Goal: Information Seeking & Learning: Learn about a topic

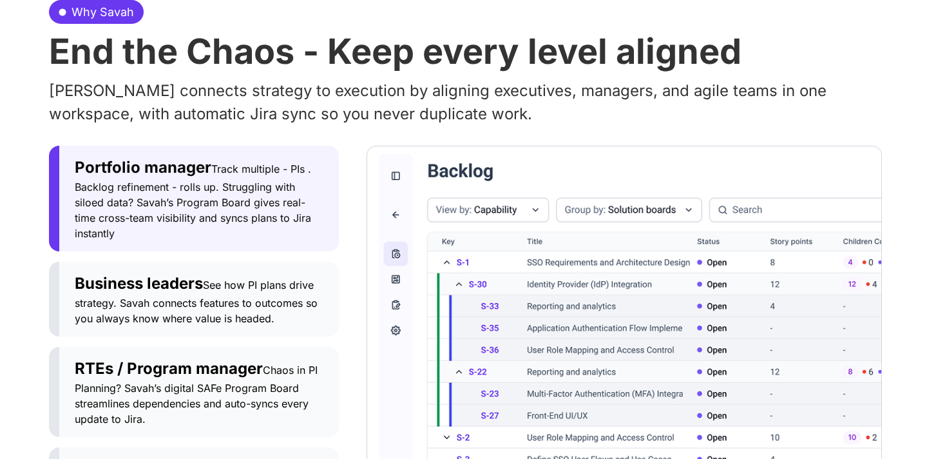
scroll to position [636, 0]
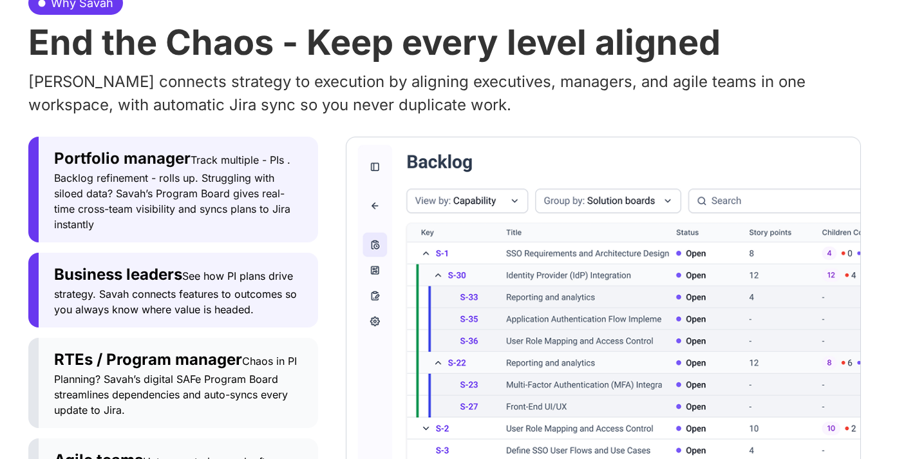
click at [269, 290] on span "See how PI plans drive strategy. Savah connects features to outcomes so you alw…" at bounding box center [175, 292] width 243 height 46
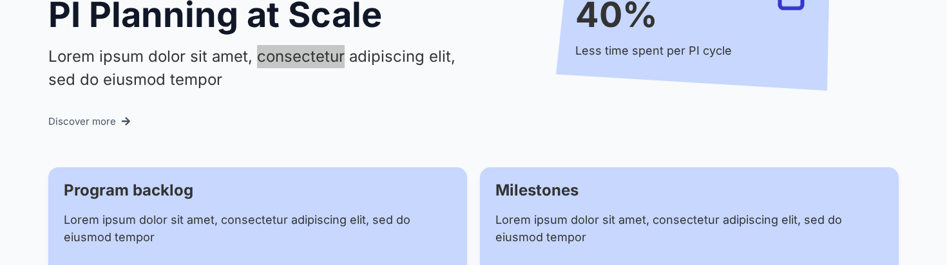
scroll to position [1341, 0]
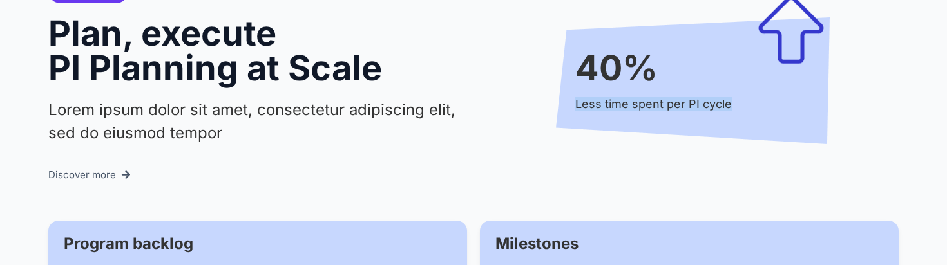
drag, startPoint x: 710, startPoint y: 62, endPoint x: 709, endPoint y: 108, distance: 45.1
click at [709, 121] on div "40% Less time spent per PI cycle" at bounding box center [693, 80] width 274 height 137
click at [739, 51] on h2 "40%" at bounding box center [696, 68] width 242 height 35
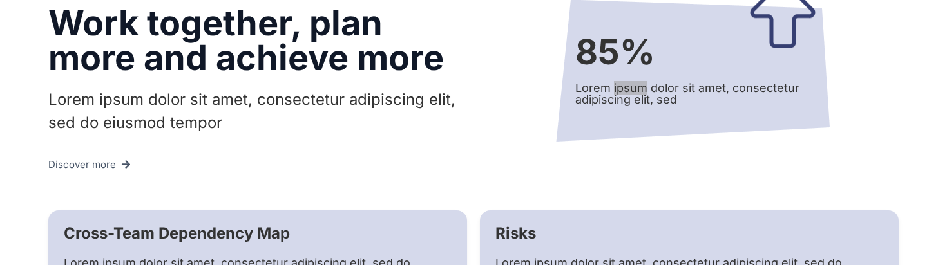
scroll to position [2421, 0]
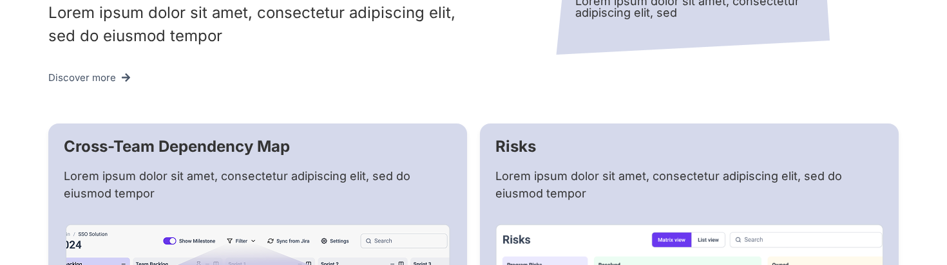
click at [775, 19] on p "Lorem ipsum dolor sit amet, consectetur adipiscing elit, sed" at bounding box center [696, 6] width 242 height 23
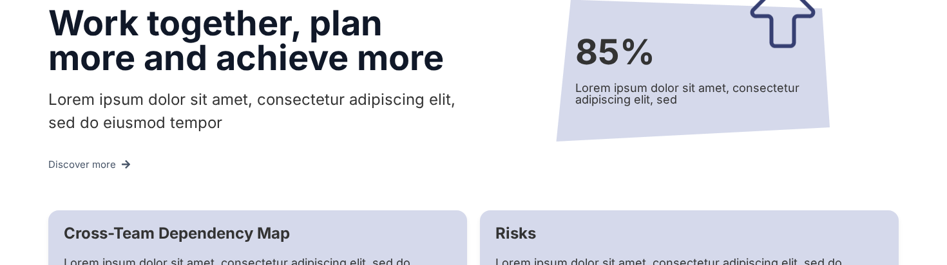
scroll to position [2277, 0]
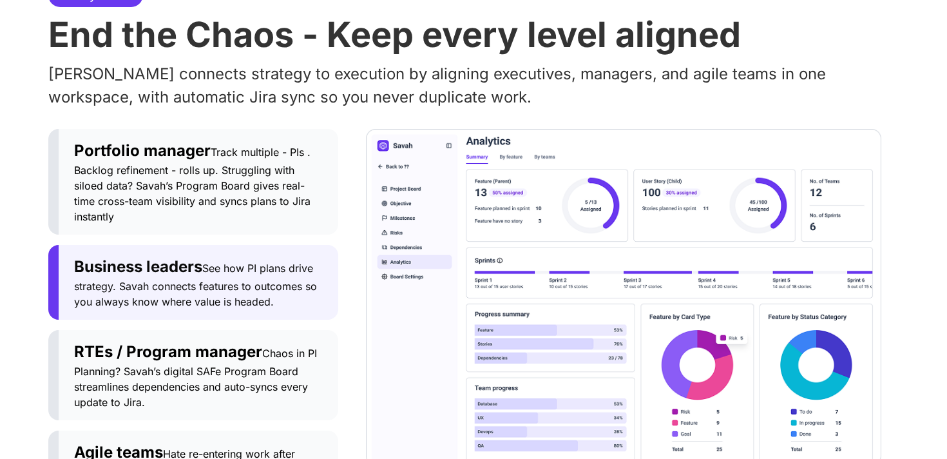
scroll to position [647, 0]
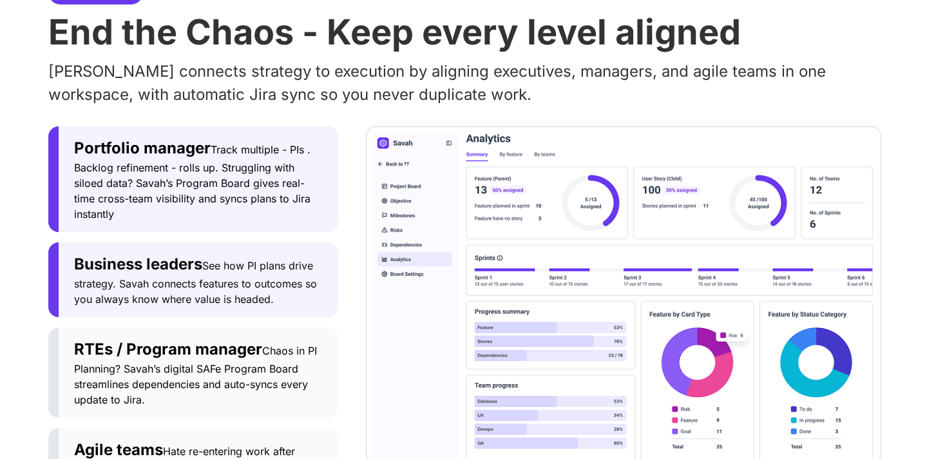
click at [249, 168] on span "Track multiple - PIs . Backlog refinement - rolls up. Struggling with siloed da…" at bounding box center [192, 181] width 236 height 77
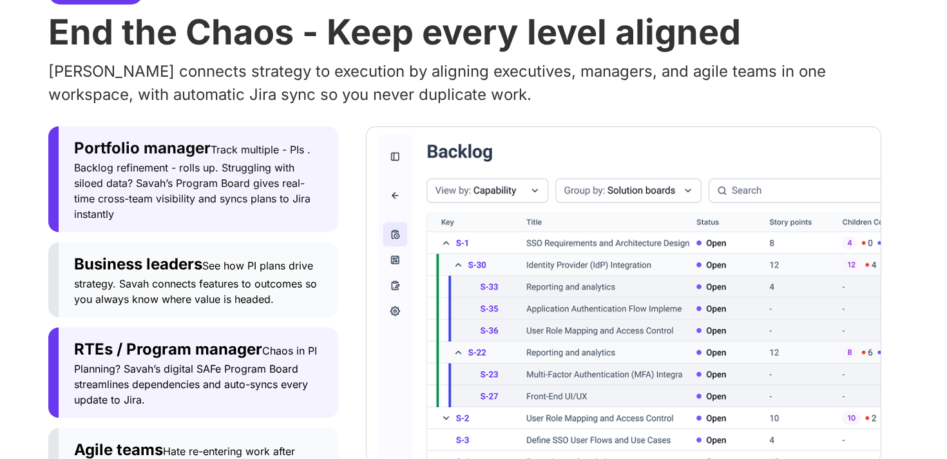
click at [218, 362] on span "Chaos in PI Planning? Savah’s digital SAFe Program Board streamlines dependenci…" at bounding box center [195, 375] width 243 height 62
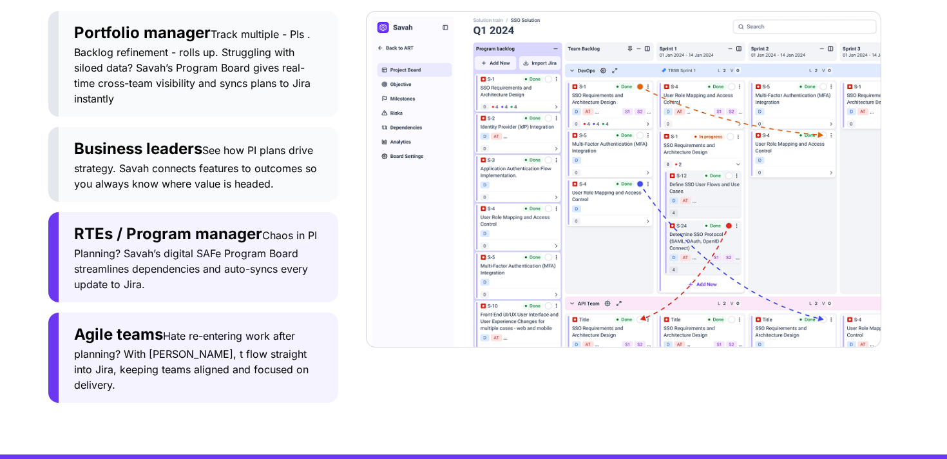
scroll to position [761, 0]
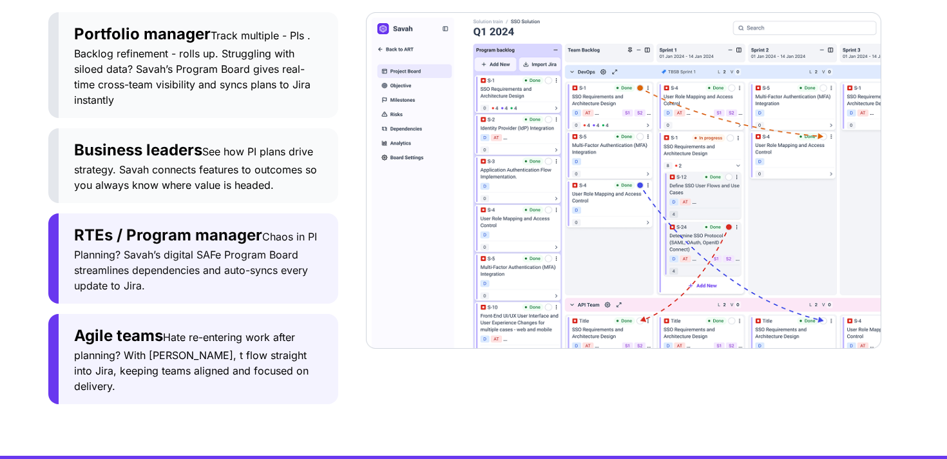
click at [215, 359] on span "Hate re-entering work after planning? With [PERSON_NAME], t flow straight into …" at bounding box center [191, 361] width 234 height 62
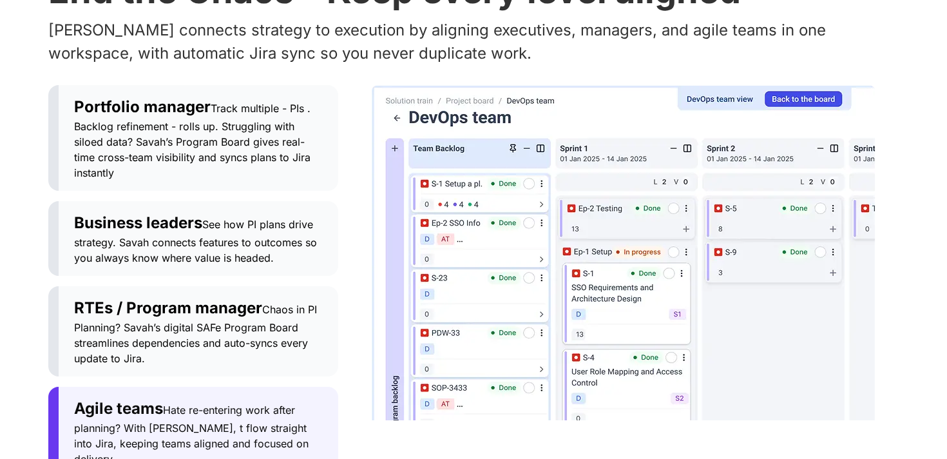
scroll to position [683, 0]
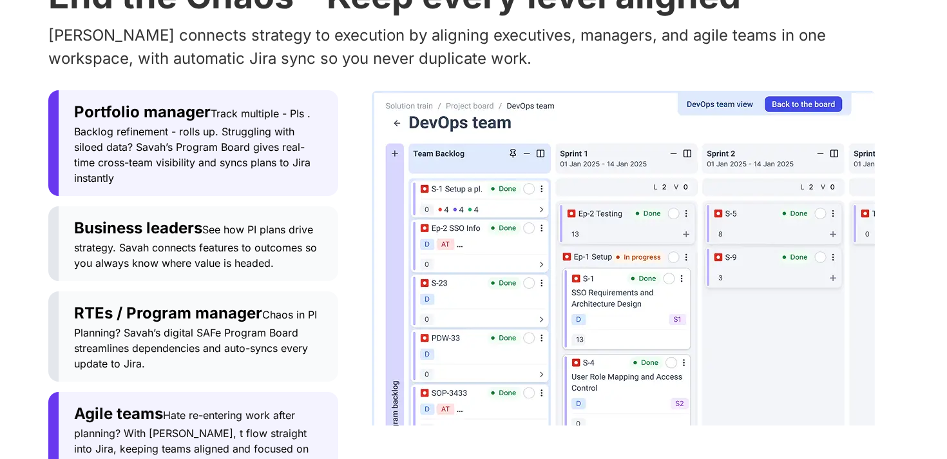
click at [272, 160] on span "Track multiple - PIs . Backlog refinement - rolls up. Struggling with siloed da…" at bounding box center [192, 145] width 236 height 77
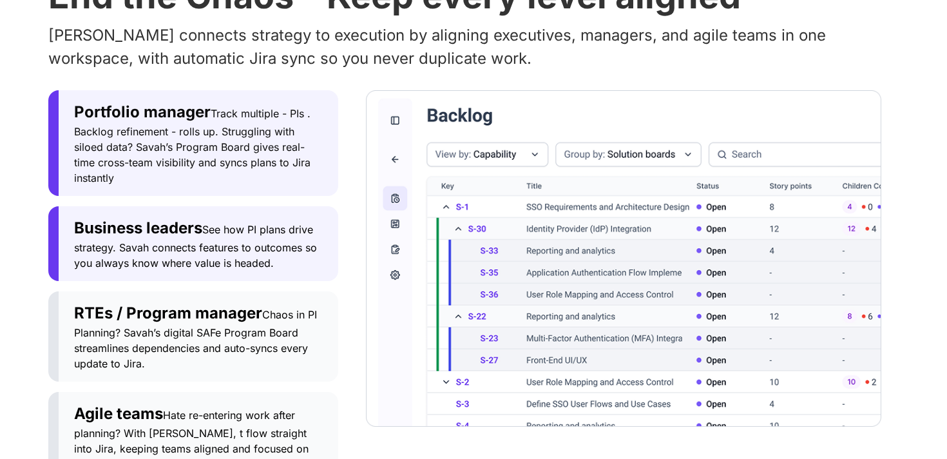
click at [269, 243] on span "See how PI plans drive strategy. Savah connects features to outcomes so you alw…" at bounding box center [195, 246] width 243 height 46
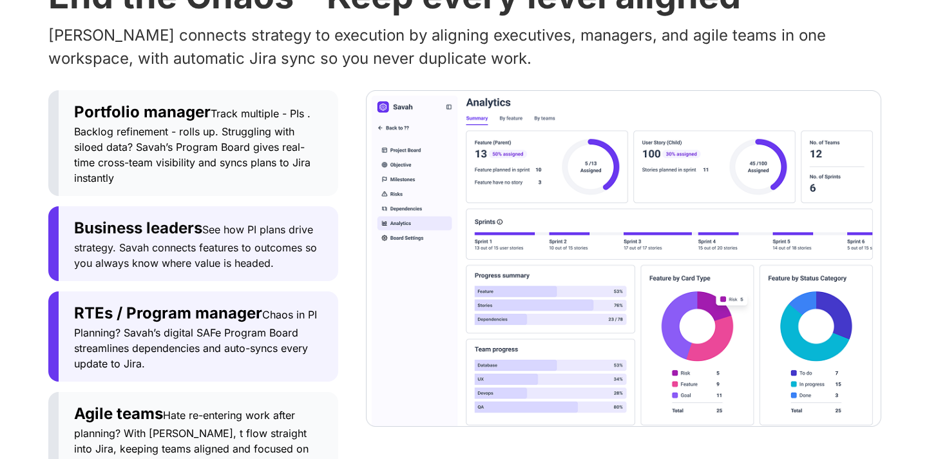
click at [266, 340] on div "RTEs / Program manager Chaos in PI Planning? Savah’s digital SAFe Program Board…" at bounding box center [198, 336] width 249 height 70
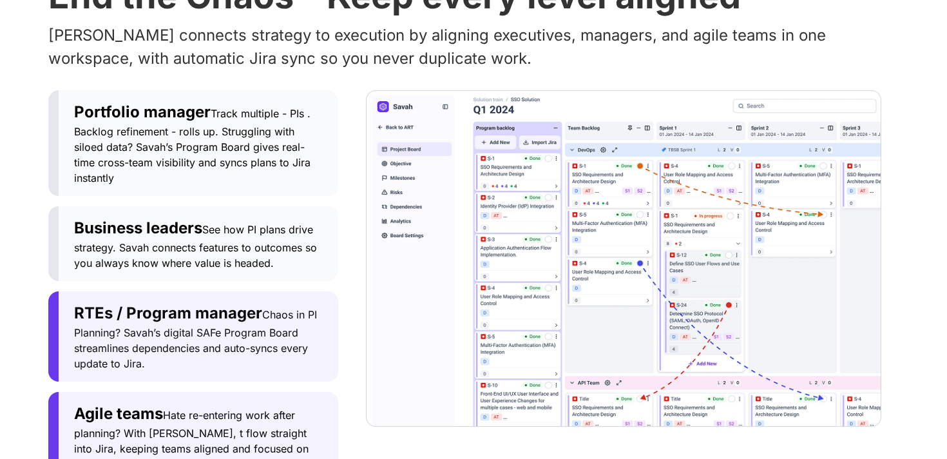
click at [268, 392] on button "Agile teams Hate re-entering work after planning? With [PERSON_NAME], t flow st…" at bounding box center [193, 437] width 290 height 90
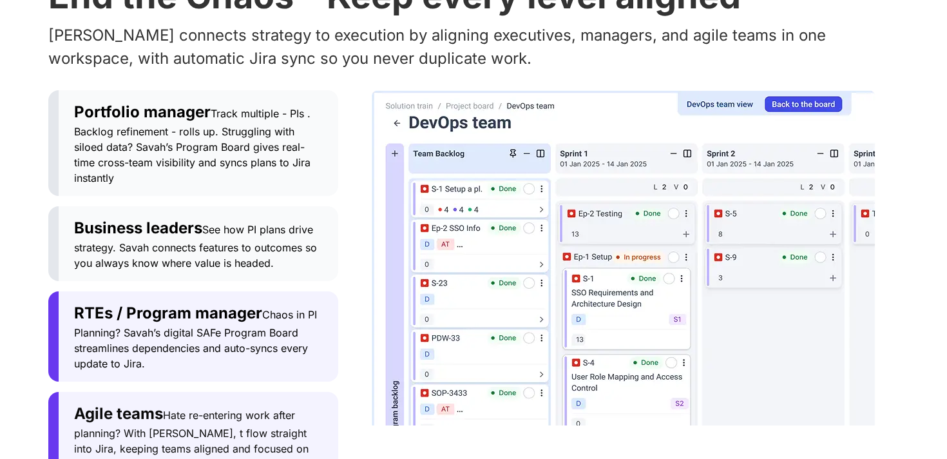
click at [264, 330] on span "Chaos in PI Planning? Savah’s digital SAFe Program Board streamlines dependenci…" at bounding box center [195, 339] width 243 height 62
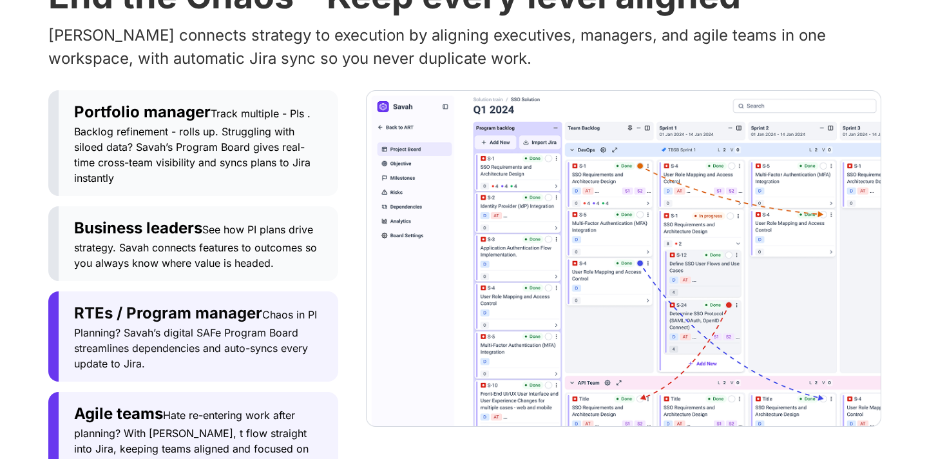
click at [260, 395] on button "Agile teams Hate re-entering work after planning? With [PERSON_NAME], t flow st…" at bounding box center [193, 437] width 290 height 90
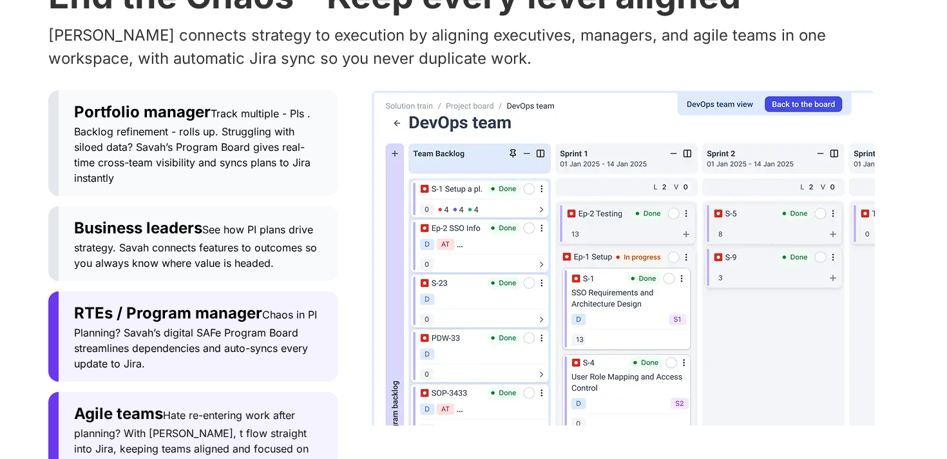
click at [252, 346] on span "Chaos in PI Planning? Savah’s digital SAFe Program Board streamlines dependenci…" at bounding box center [195, 339] width 243 height 62
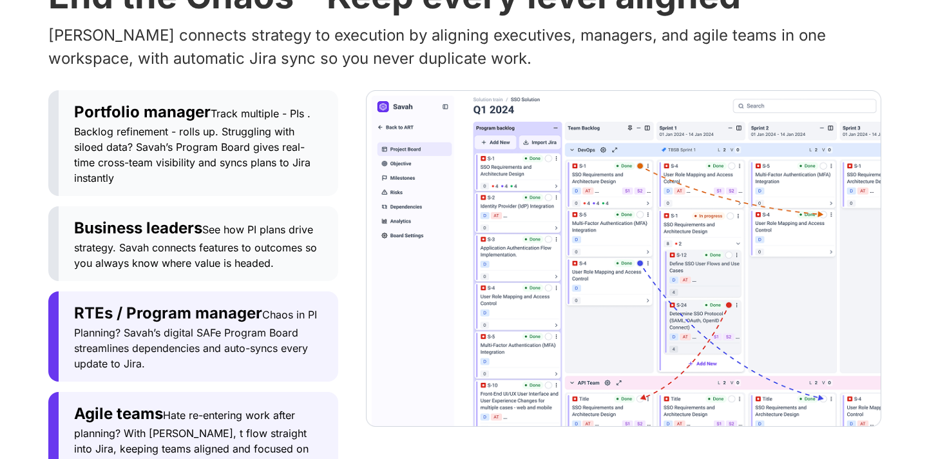
click at [254, 392] on button "Agile teams Hate re-entering work after planning? With [PERSON_NAME], t flow st…" at bounding box center [193, 437] width 290 height 90
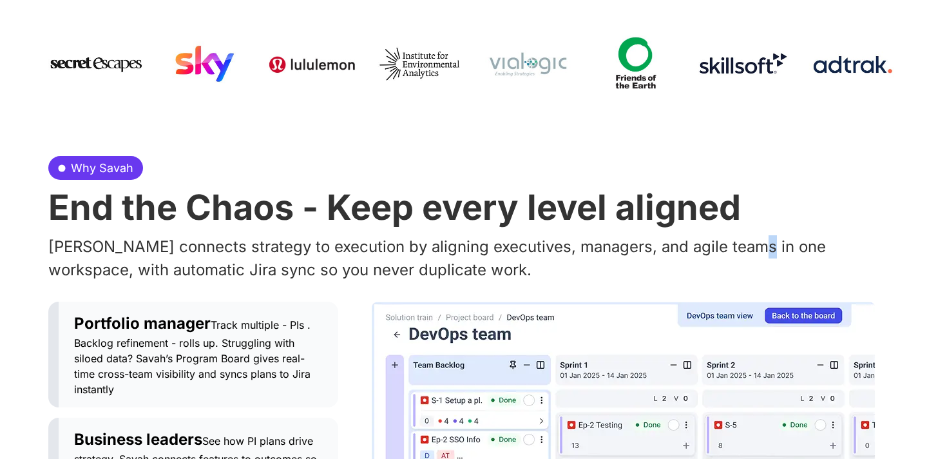
scroll to position [473, 0]
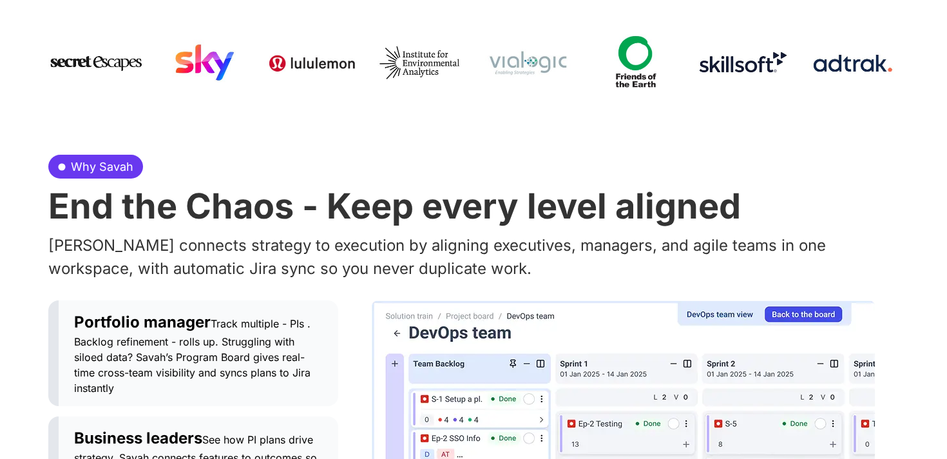
click at [895, 247] on p "[PERSON_NAME] connects strategy to execution by aligning executives, managers, …" at bounding box center [473, 257] width 850 height 46
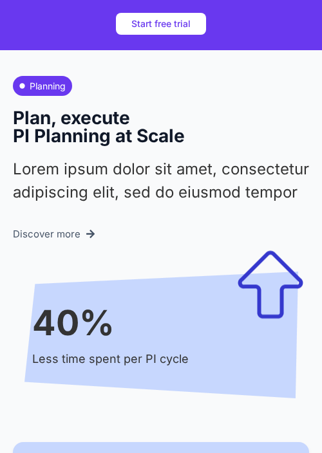
scroll to position [1979, 0]
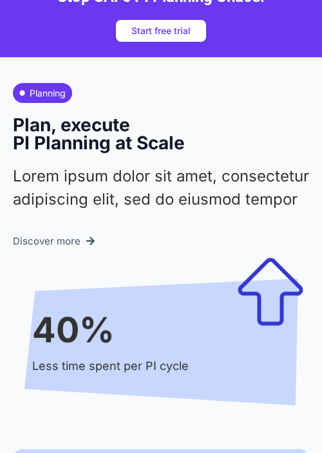
click at [103, 165] on p "Lorem ipsum dolor sit amet, consectetur adipiscing elit, sed do eiusmod tempor" at bounding box center [161, 188] width 296 height 46
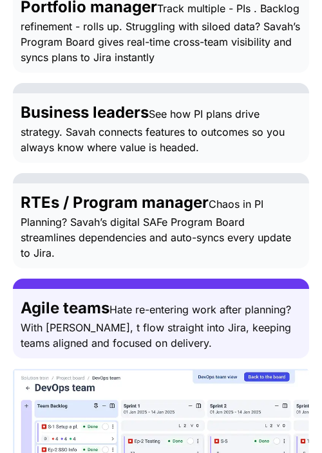
scroll to position [1412, 0]
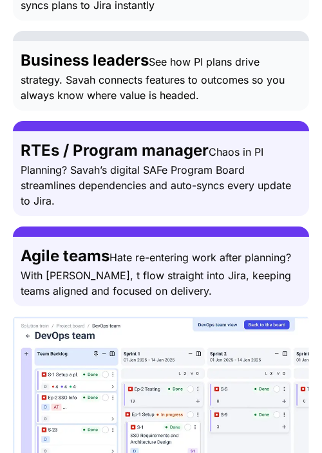
click at [238, 139] on div "RTEs / Program manager Chaos in PI Planning? Savah’s digital SAFe Program Board…" at bounding box center [161, 174] width 281 height 70
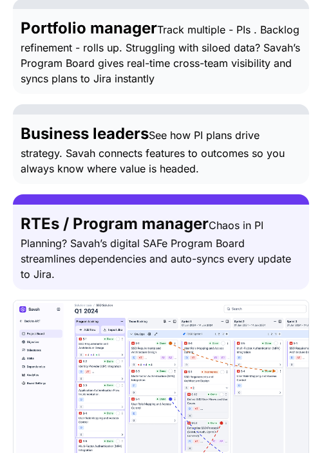
scroll to position [1293, 0]
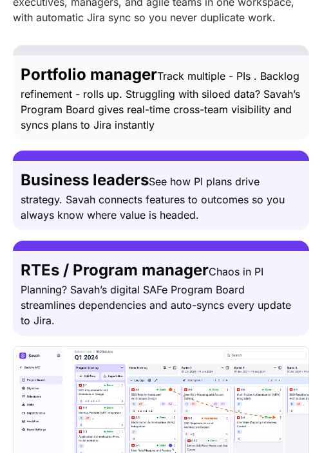
click at [189, 175] on span "See how PI plans drive strategy. Savah connects features to outcomes so you alw…" at bounding box center [153, 198] width 264 height 46
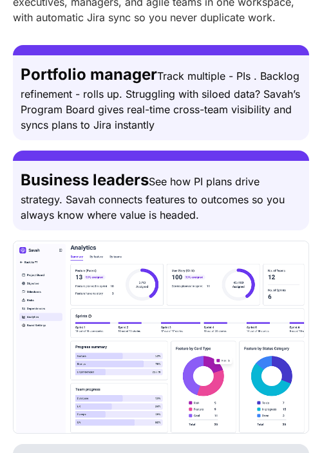
click at [191, 84] on div "Portfolio manager Track multiple - PIs . Backlog refinement - rolls up. Struggl…" at bounding box center [161, 98] width 281 height 70
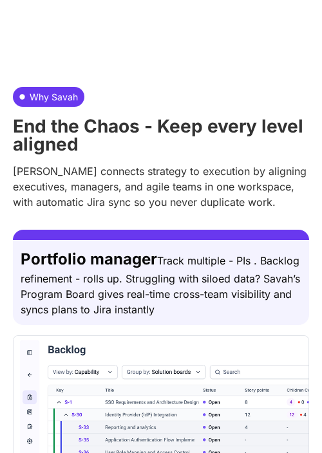
scroll to position [1103, 0]
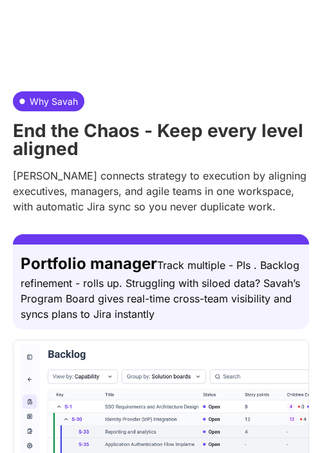
click at [278, 171] on p "[PERSON_NAME] connects strategy to execution by aligning executives, managers, …" at bounding box center [161, 191] width 296 height 46
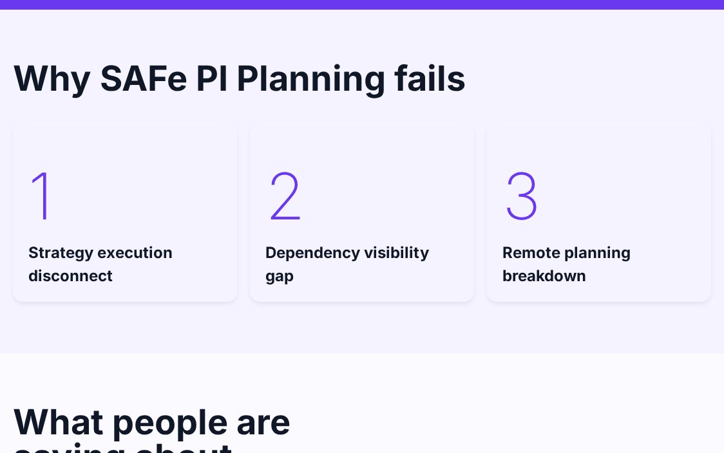
scroll to position [4292, 0]
